Goal: Task Accomplishment & Management: Manage account settings

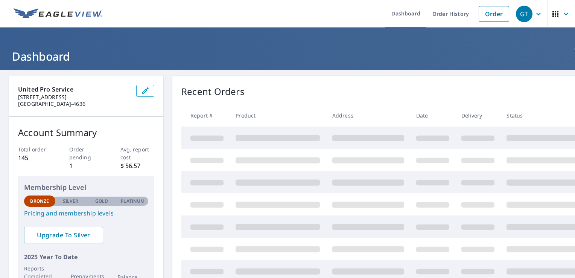
click at [554, 17] on span "button" at bounding box center [561, 14] width 21 height 18
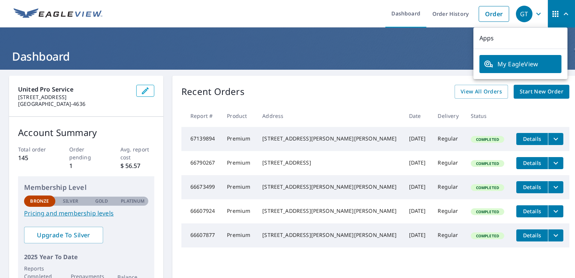
click at [539, 56] on link "My EagleView" at bounding box center [520, 64] width 82 height 18
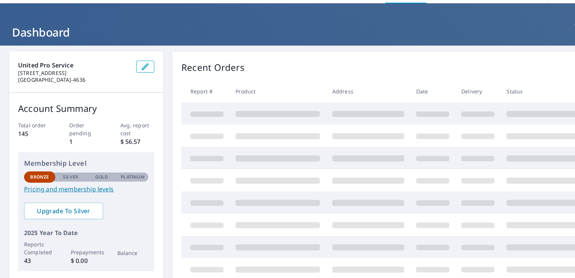
scroll to position [38, 0]
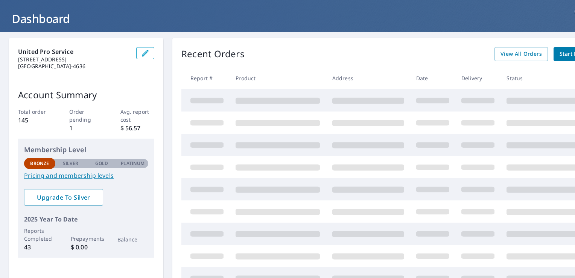
click at [141, 55] on div "United Pro Service 715 N Main St Apt 4219 Mansfield, TX 76063-4636" at bounding box center [86, 58] width 154 height 41
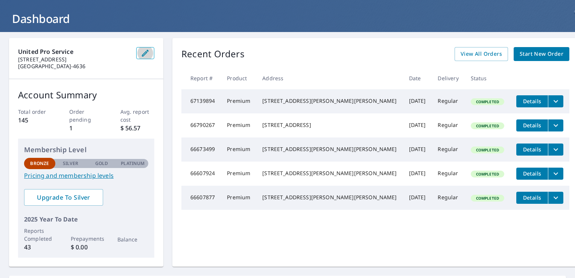
click at [150, 52] on icon "button" at bounding box center [145, 53] width 9 height 9
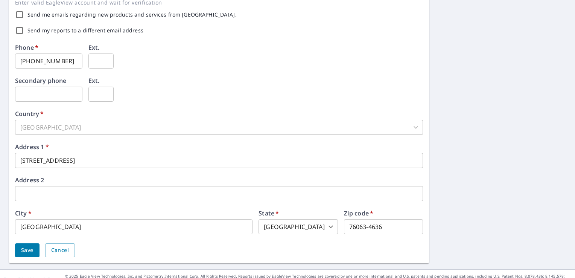
scroll to position [251, 0]
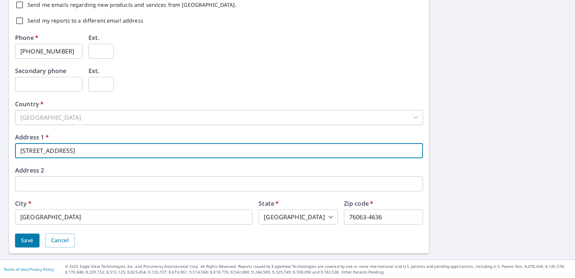
drag, startPoint x: 86, startPoint y: 151, endPoint x: 0, endPoint y: 139, distance: 86.6
click at [0, 138] on html "GT GT Dashboard Order History Order GT Dashboard / Contact Information Contact …" at bounding box center [287, 139] width 575 height 278
type input "3361 Harmon Rd #4106"
click at [23, 241] on span "Save" at bounding box center [27, 239] width 12 height 9
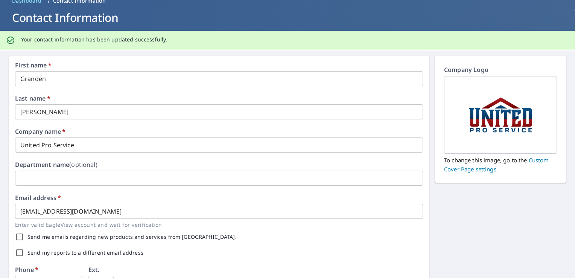
scroll to position [0, 0]
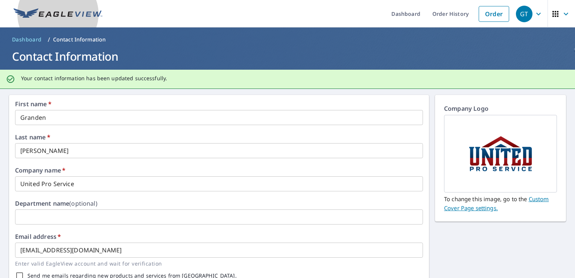
click at [81, 12] on img at bounding box center [58, 13] width 89 height 11
